Goal: Information Seeking & Learning: Learn about a topic

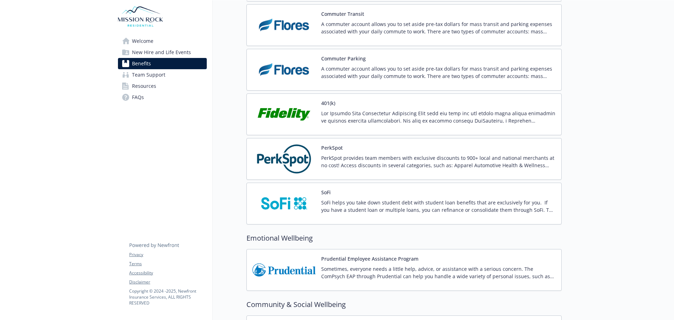
scroll to position [1322, 0]
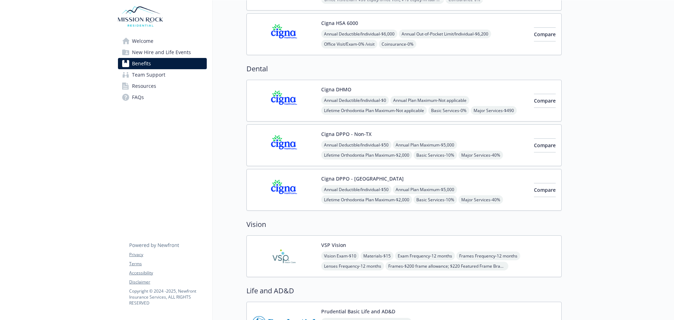
click at [178, 51] on span "New Hire and Life Events" at bounding box center [161, 52] width 59 height 11
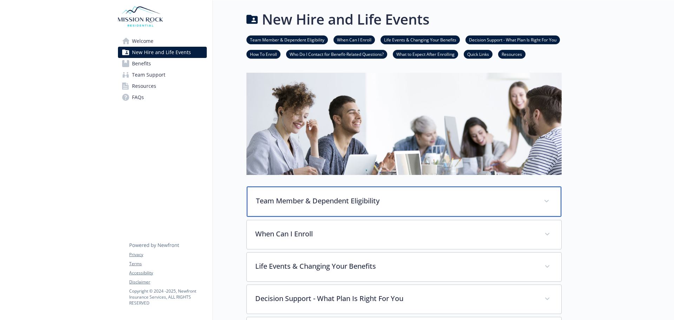
click at [362, 202] on p "Team Member & Dependent Eligibility" at bounding box center [396, 201] width 280 height 11
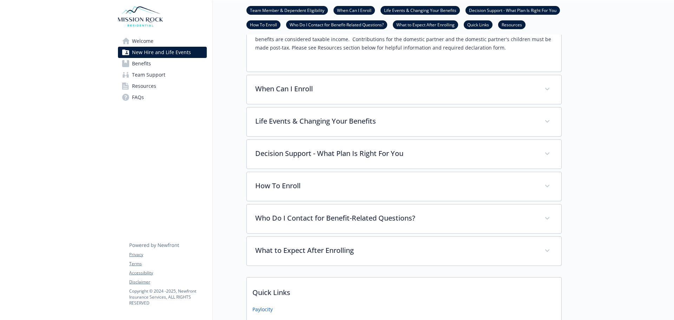
scroll to position [316, 0]
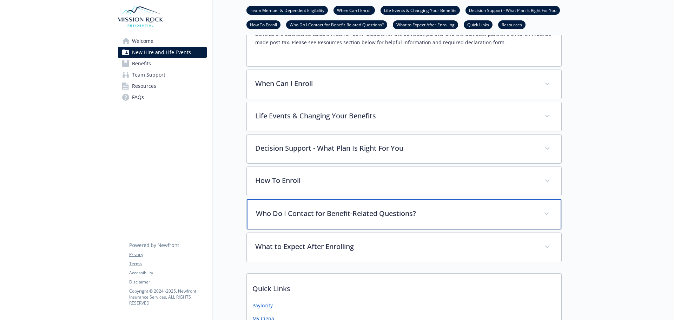
click at [290, 219] on div "Who Do I Contact for Benefit-Related Questions?" at bounding box center [404, 214] width 315 height 30
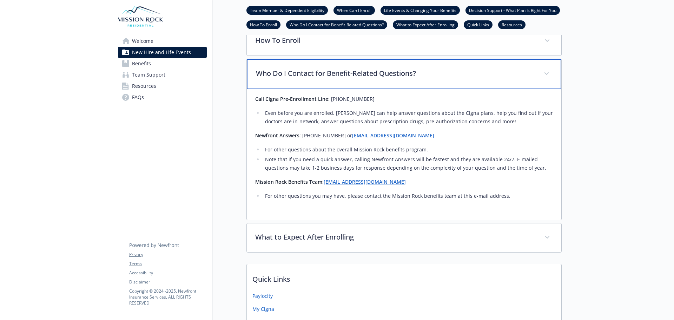
scroll to position [492, 0]
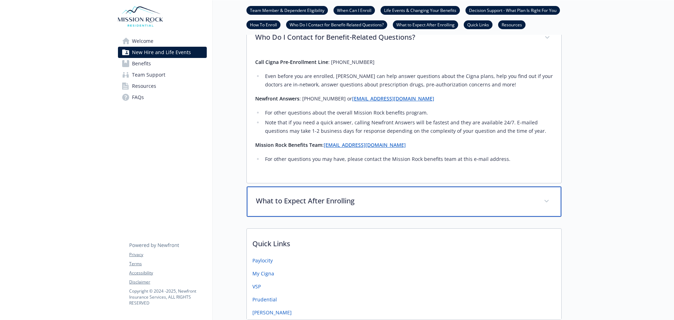
click at [291, 207] on div "What to Expect After Enrolling" at bounding box center [404, 201] width 315 height 30
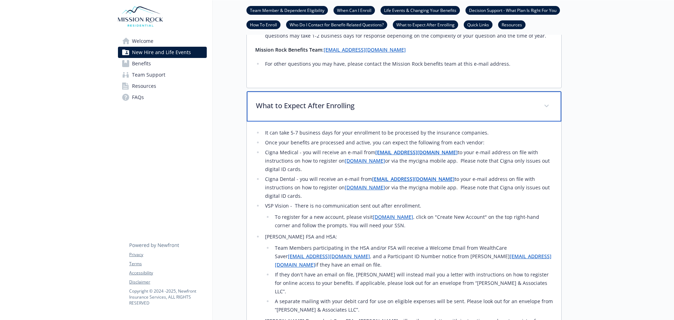
scroll to position [597, 0]
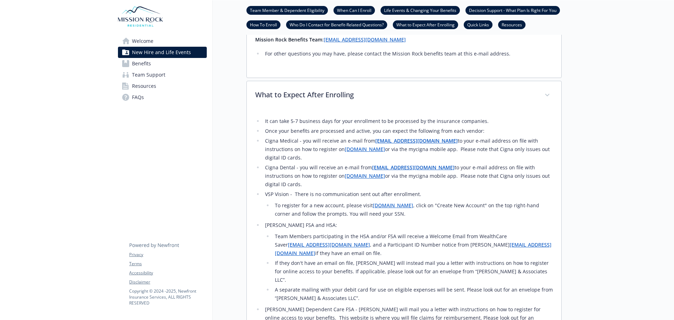
click at [157, 65] on link "Benefits" at bounding box center [162, 63] width 89 height 11
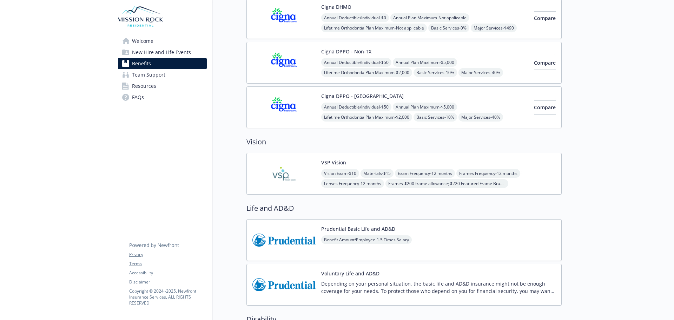
scroll to position [246, 0]
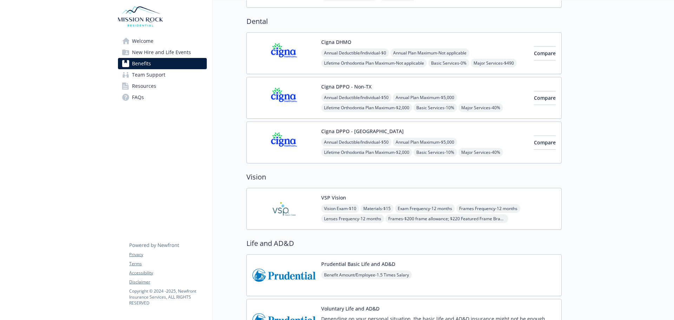
click at [474, 60] on div "Annual Deductible/Individual - $0 Annual Plan Maximum - Not applicable Lifetime…" at bounding box center [424, 62] width 207 height 29
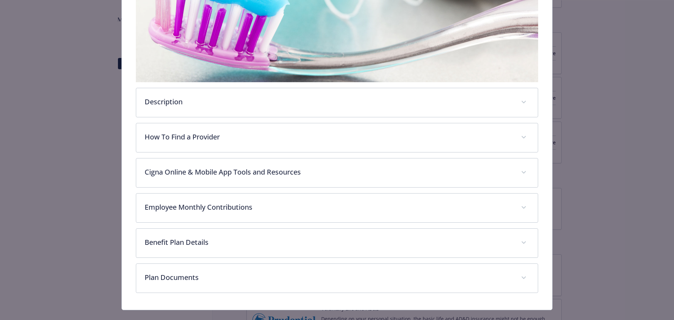
scroll to position [173, 0]
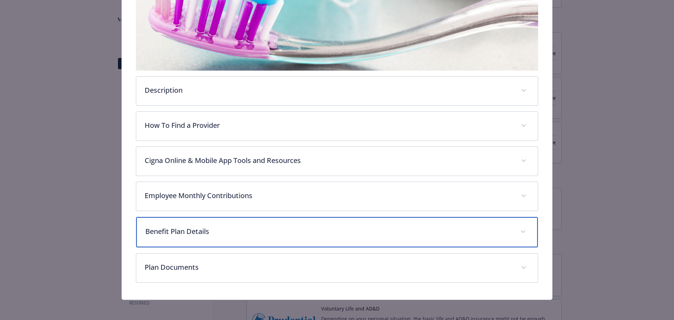
click at [221, 230] on p "Benefit Plan Details" at bounding box center [328, 231] width 367 height 11
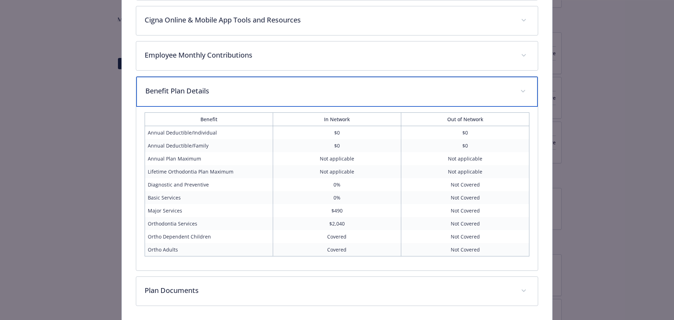
scroll to position [339, 0]
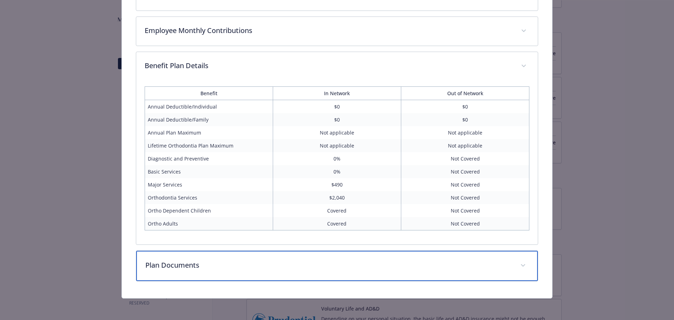
click at [222, 268] on p "Plan Documents" at bounding box center [328, 265] width 367 height 11
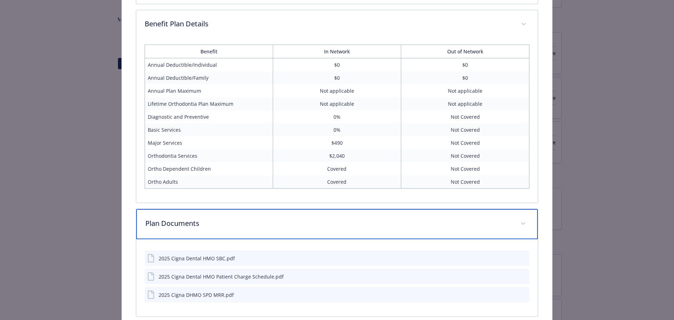
scroll to position [416, 0]
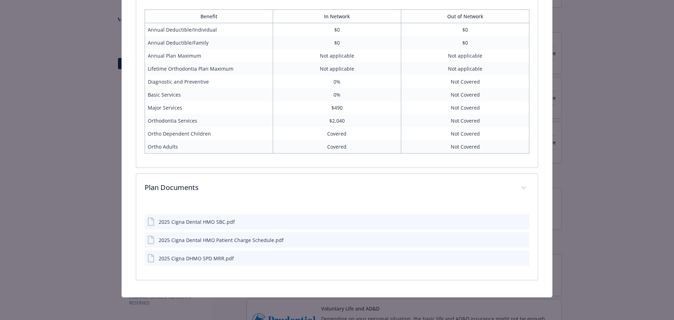
click at [217, 227] on div "2025 Cigna Dental HMO SBC.pdf" at bounding box center [337, 221] width 385 height 15
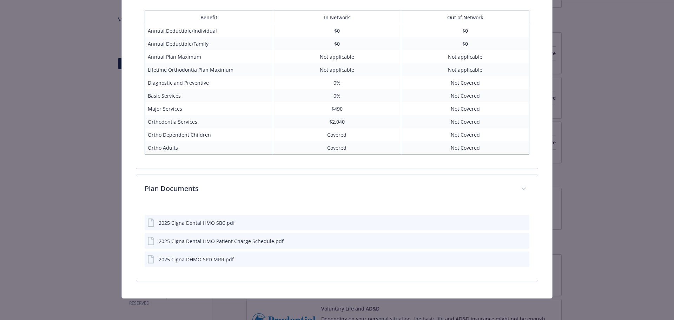
click at [222, 222] on div "2025 Cigna Dental HMO SBC.pdf" at bounding box center [197, 222] width 76 height 7
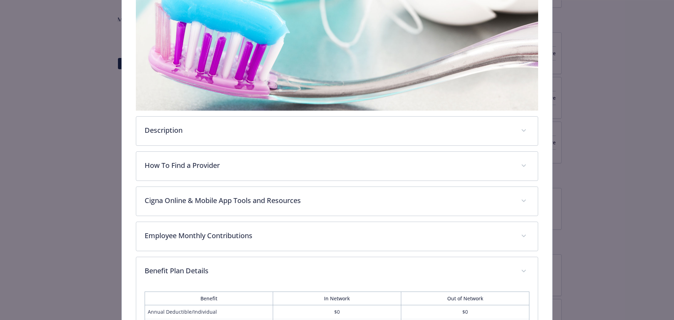
scroll to position [0, 0]
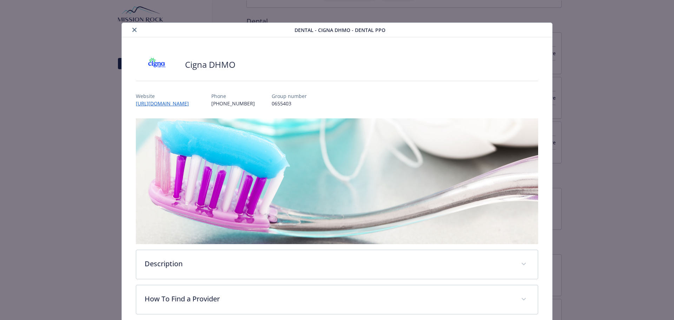
click at [131, 32] on button "close" at bounding box center [134, 30] width 8 height 8
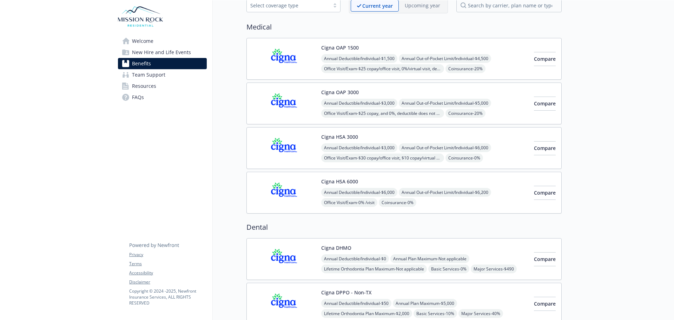
scroll to position [35, 0]
